Goal: Task Accomplishment & Management: Manage account settings

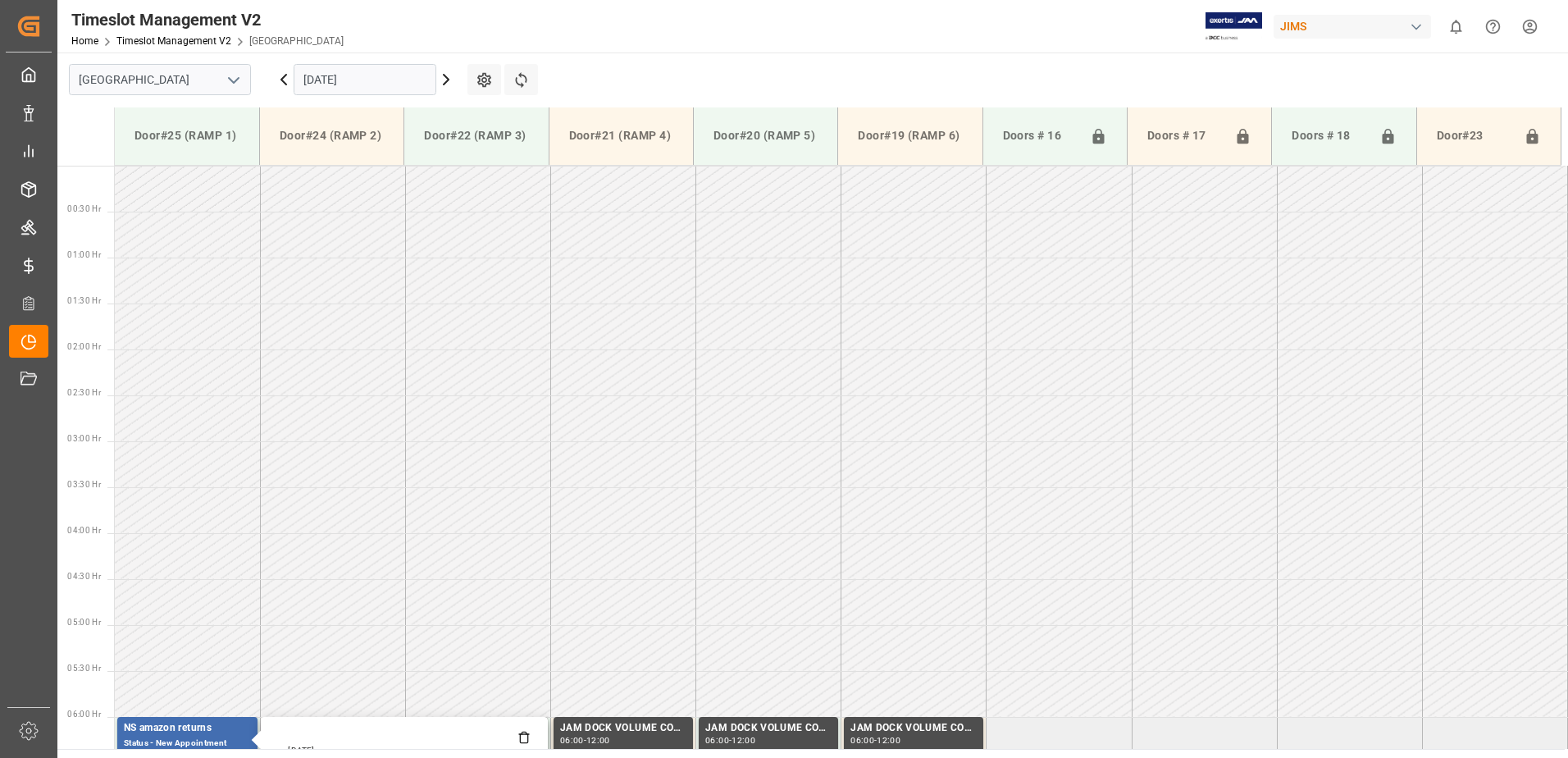
scroll to position [470, 0]
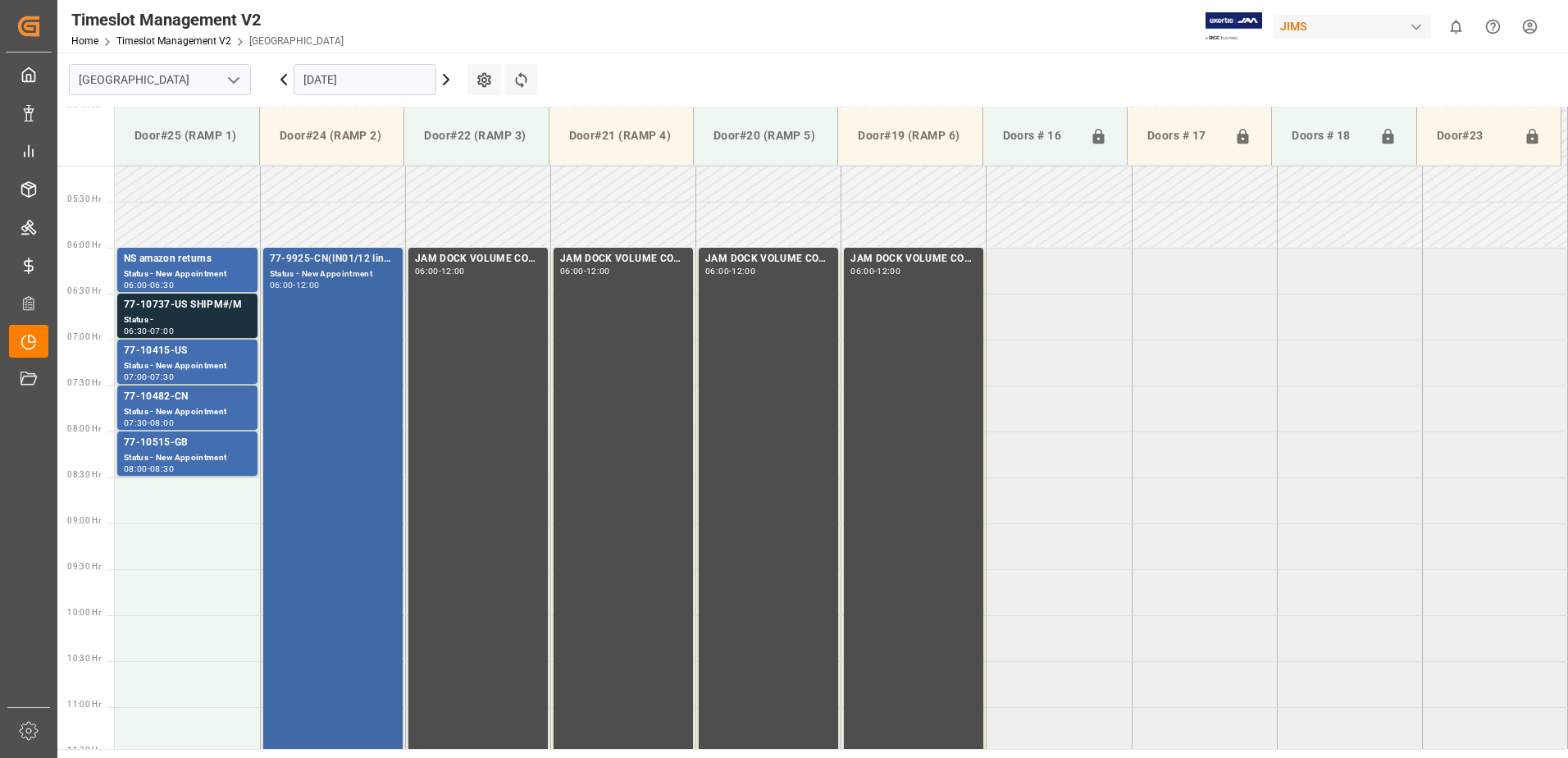
click at [367, 662] on div "77-9925-CN(IN01/12 lines) Status - New Appointment 06:00 - 12:00" at bounding box center [332, 523] width 126 height 543
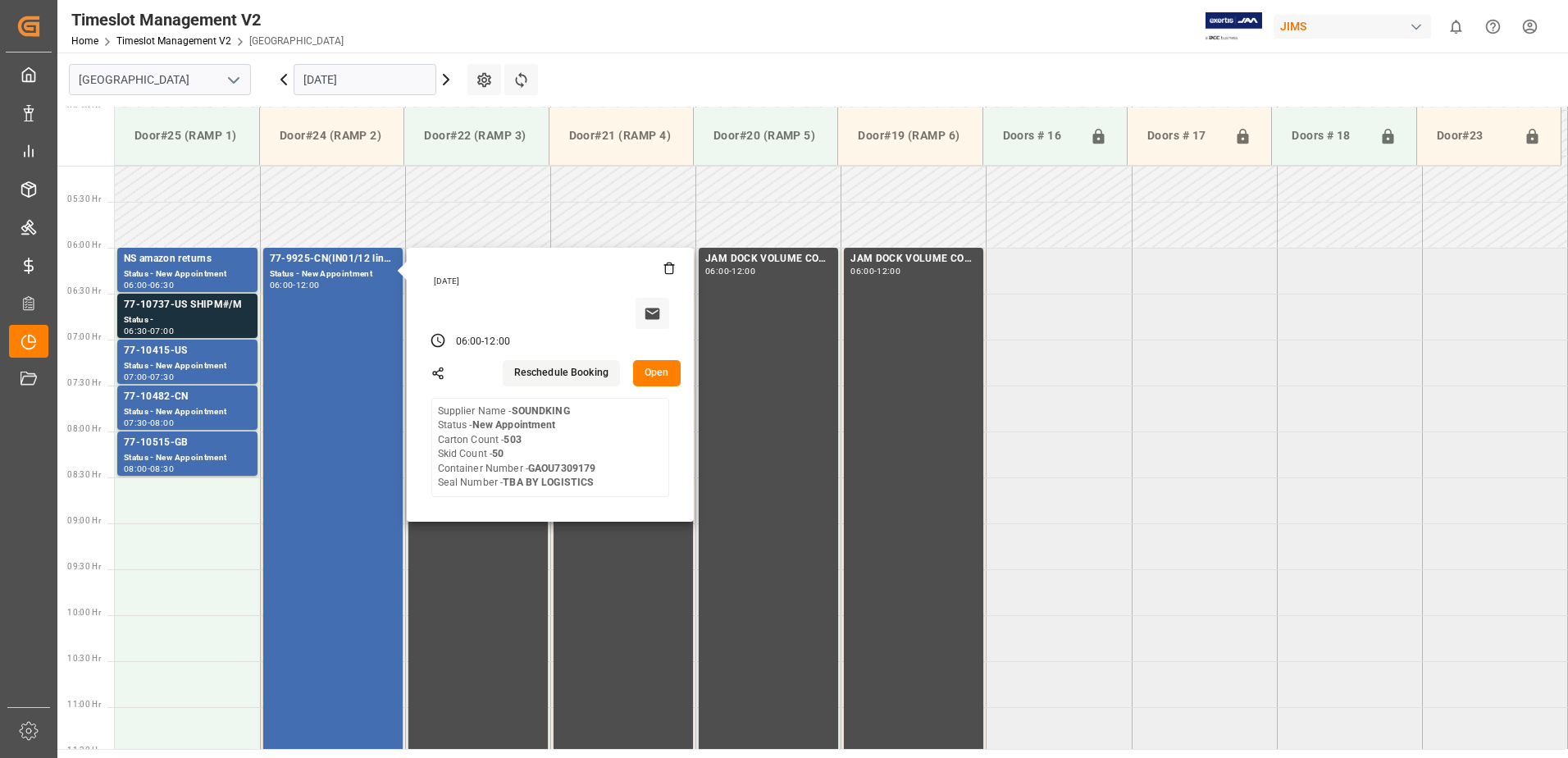
click at [666, 373] on button "Open" at bounding box center [657, 373] width 47 height 26
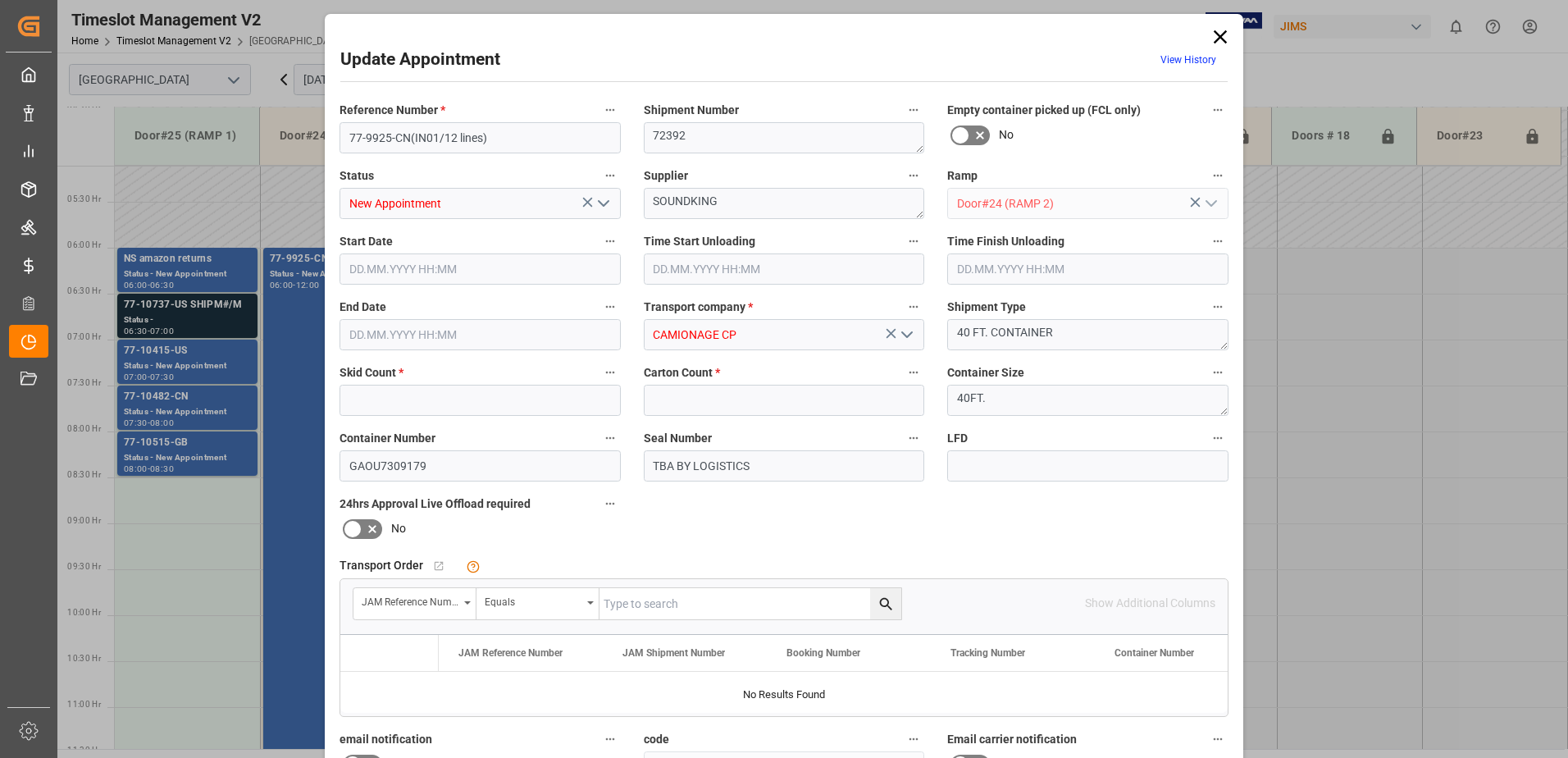
type input "50"
type input "503"
type input "[DATE] 06:00"
type input "[DATE] 12:00"
type input "[DATE] 10:17"
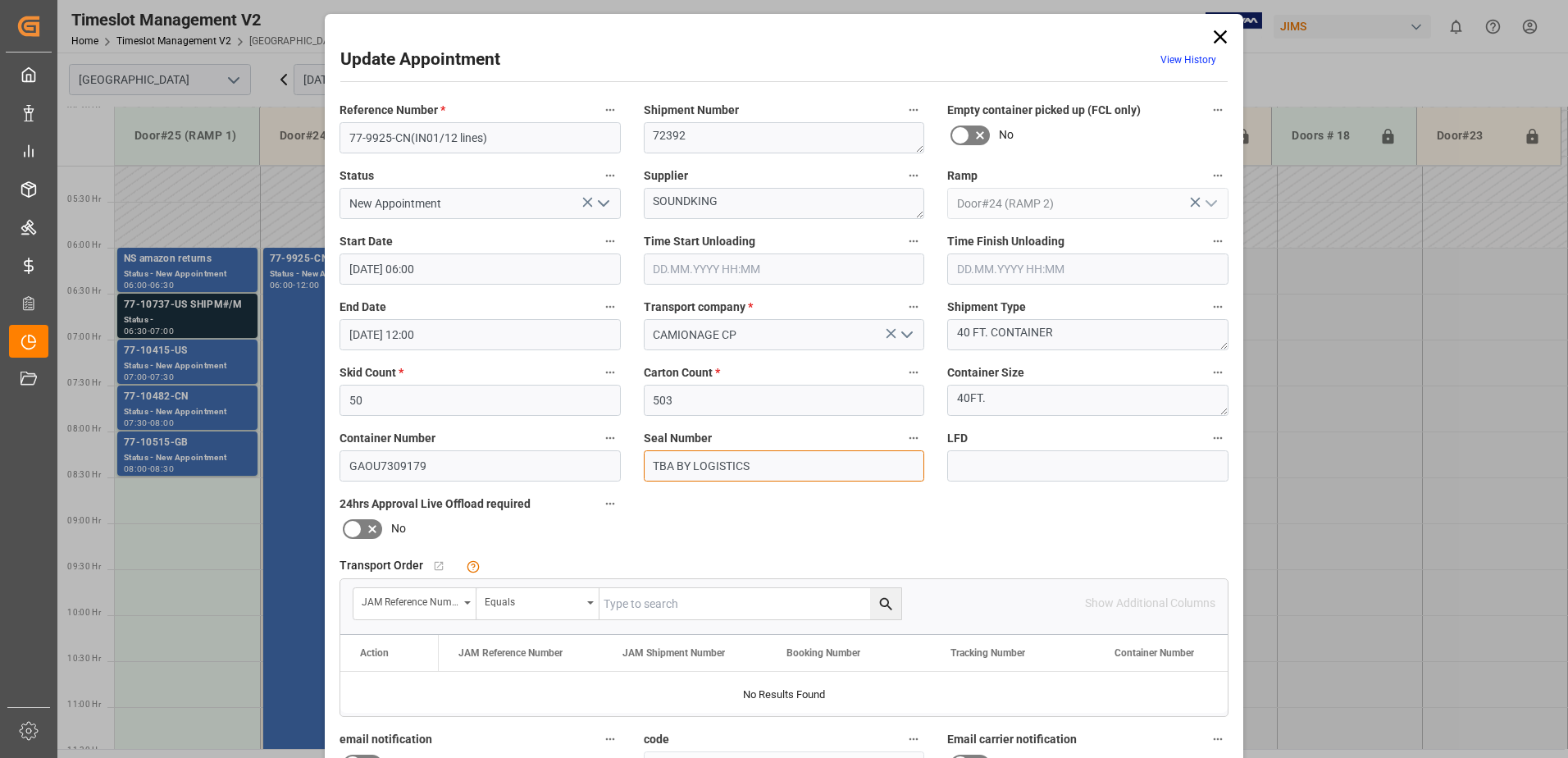
click at [790, 464] on input "TBA BY LOGISTICS" at bounding box center [784, 465] width 282 height 31
type input "T"
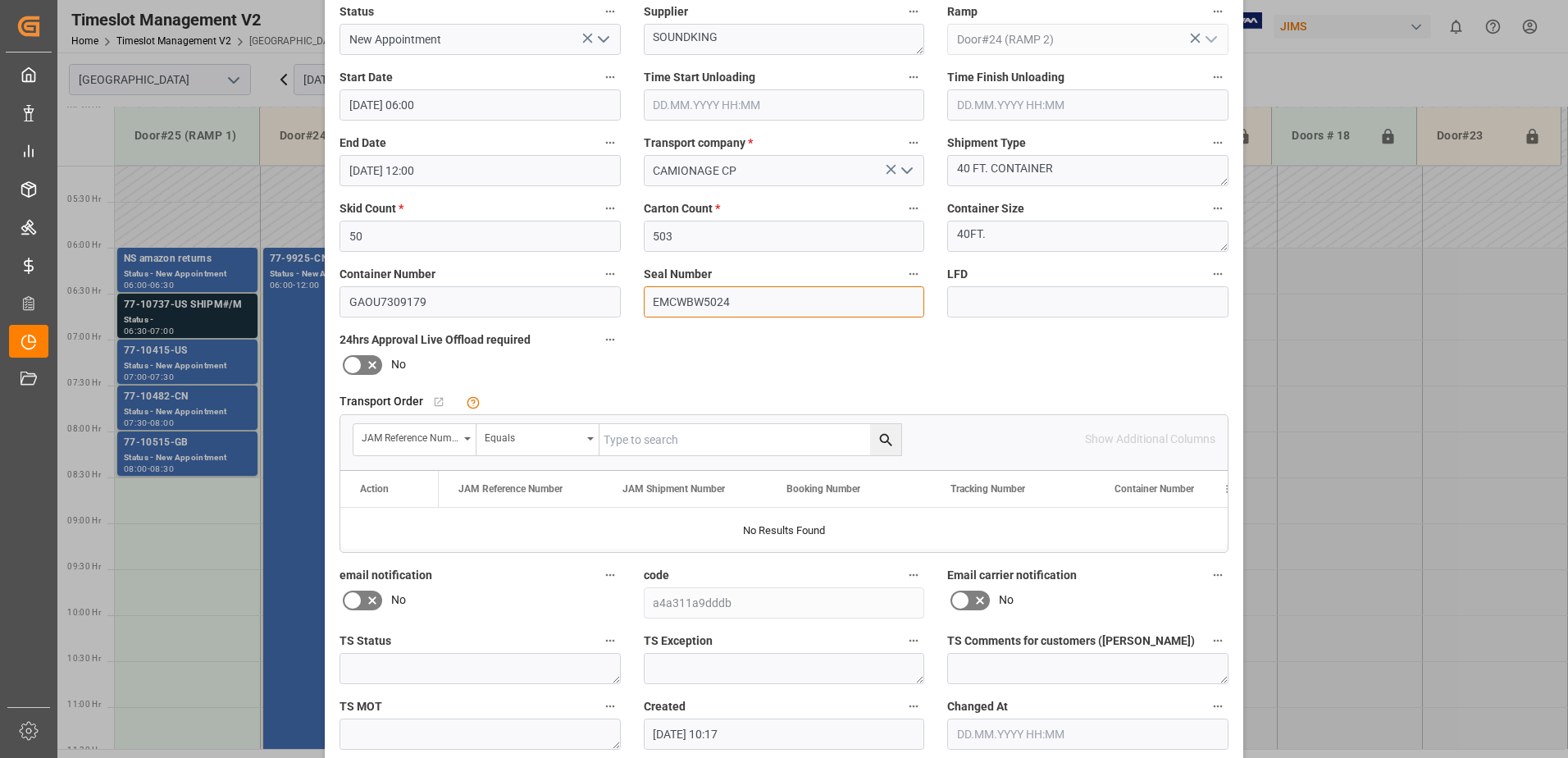
scroll to position [239, 0]
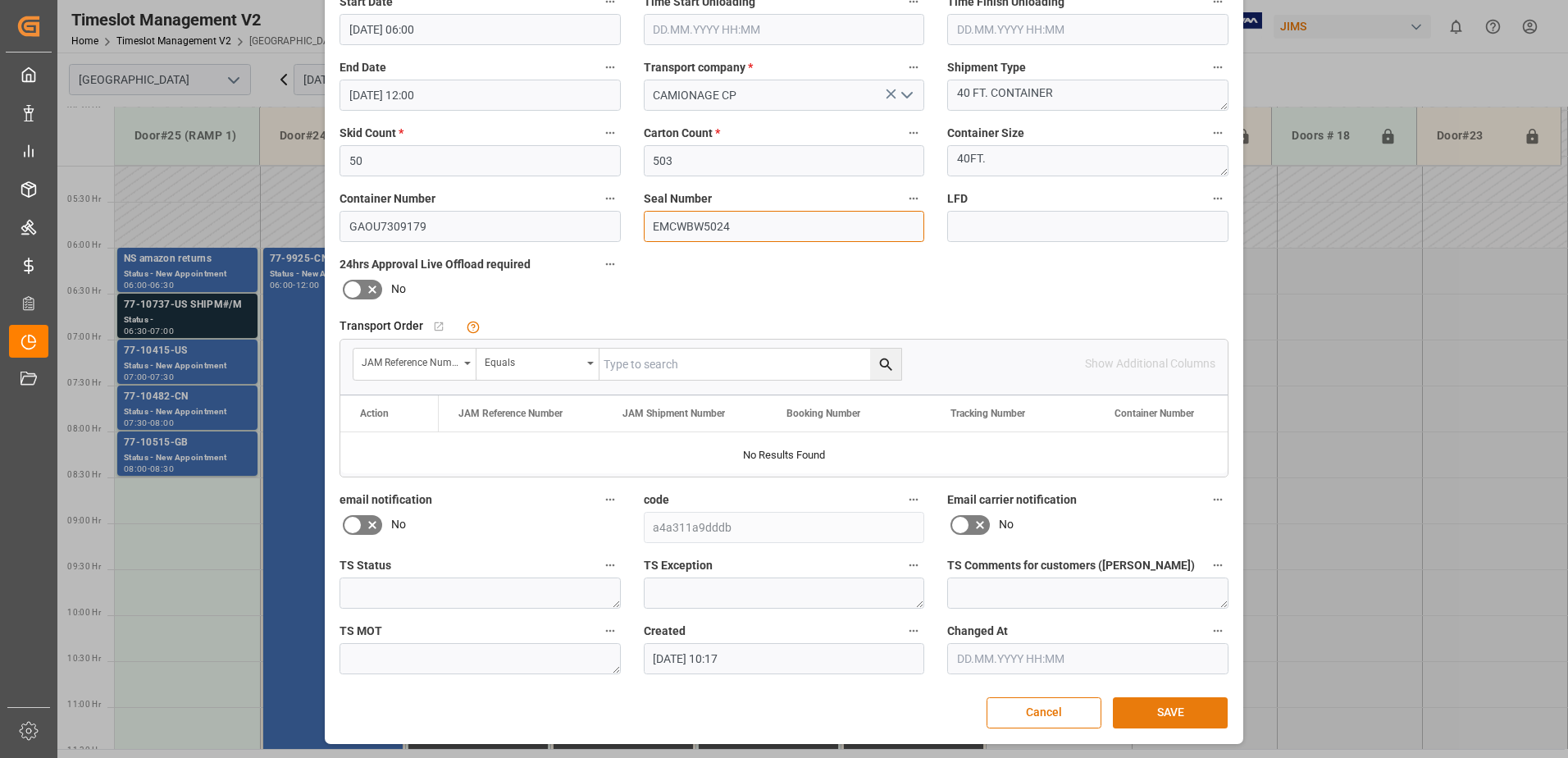
type input "EMCWBW5024"
click at [1163, 705] on button "SAVE" at bounding box center [1171, 712] width 115 height 31
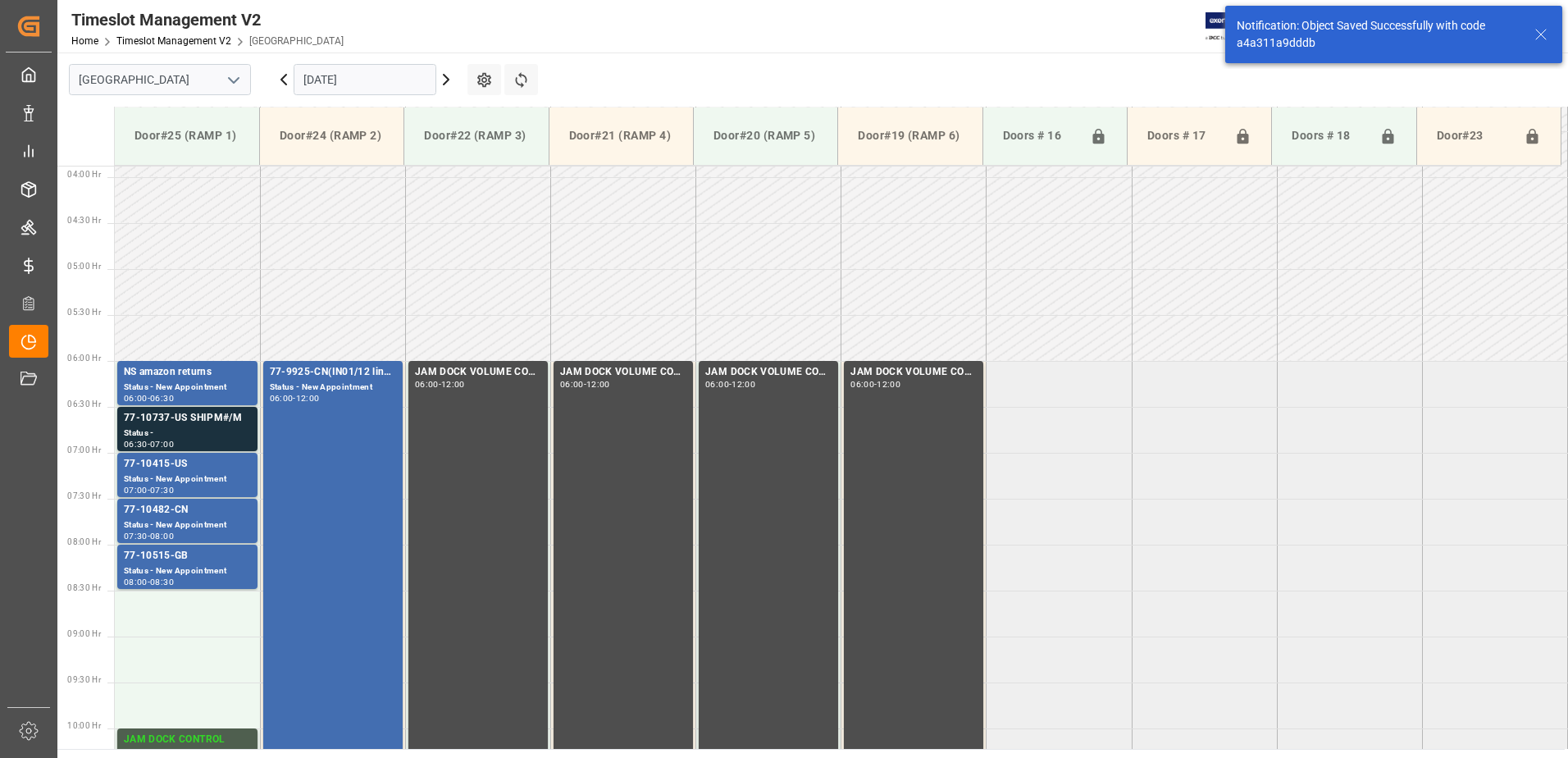
scroll to position [449, 0]
